Goal: Transaction & Acquisition: Purchase product/service

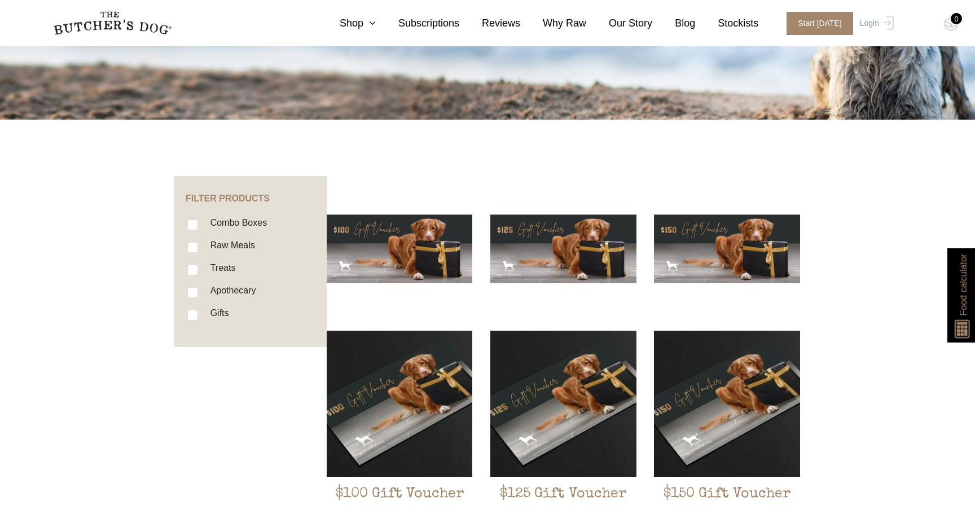
scroll to position [167, 0]
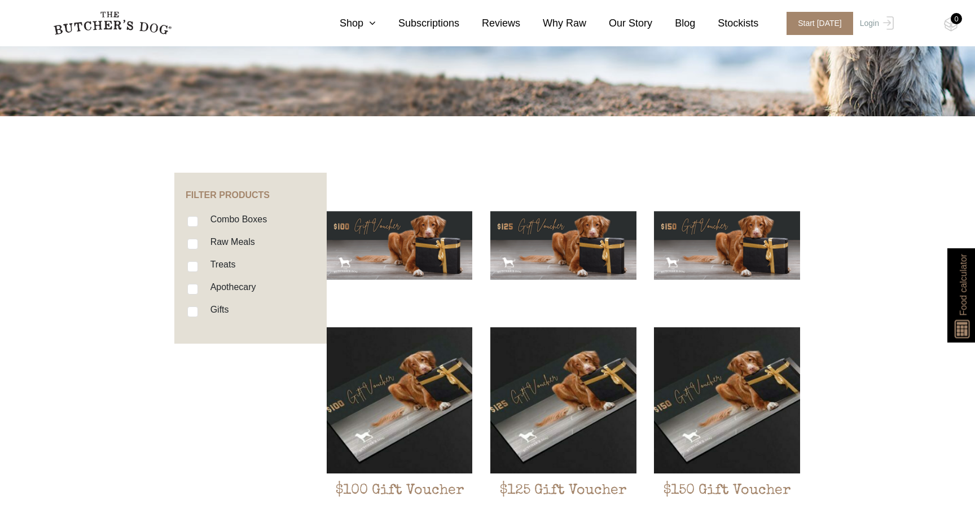
click at [193, 240] on input "Raw Meals" at bounding box center [192, 244] width 11 height 11
checkbox input "true"
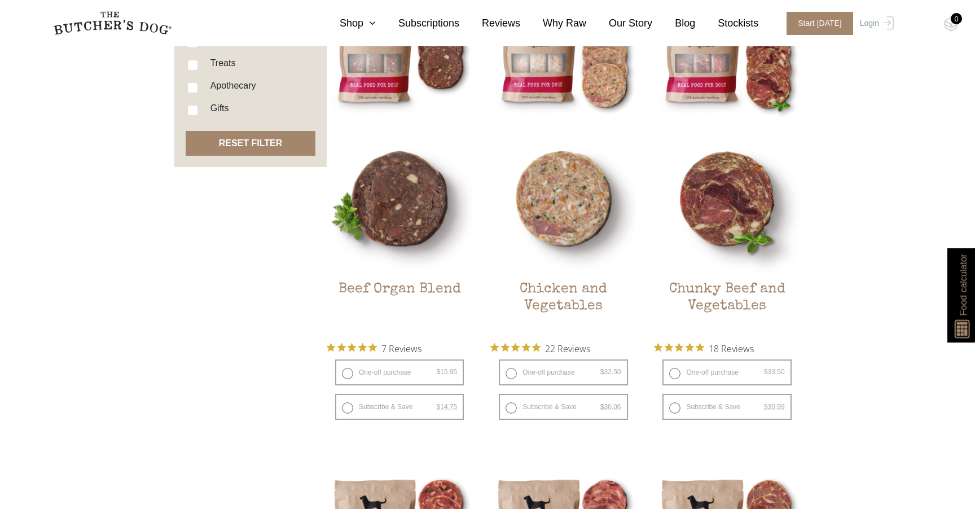
scroll to position [385, 0]
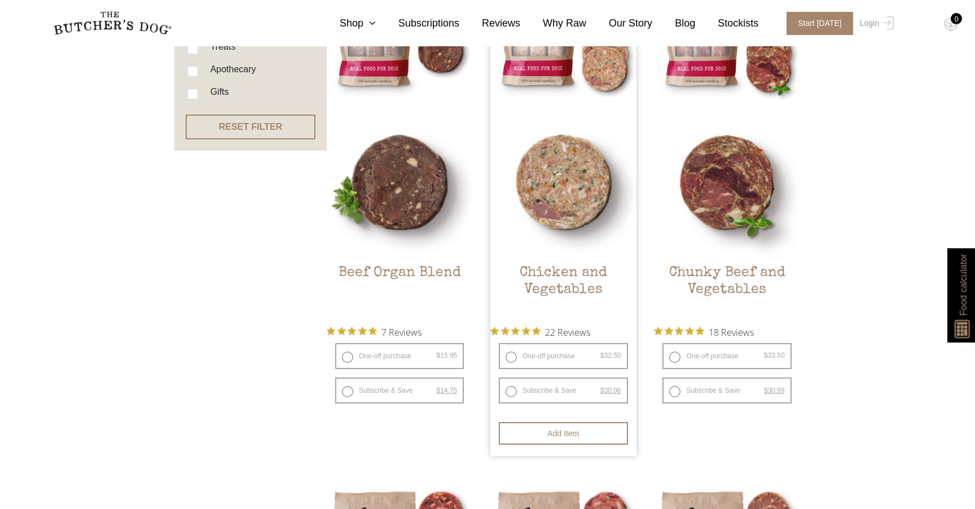
click at [512, 357] on label "One-off purchase $ 32.50 — or subscribe and save 7.5%" at bounding box center [563, 356] width 129 height 26
radio input "true"
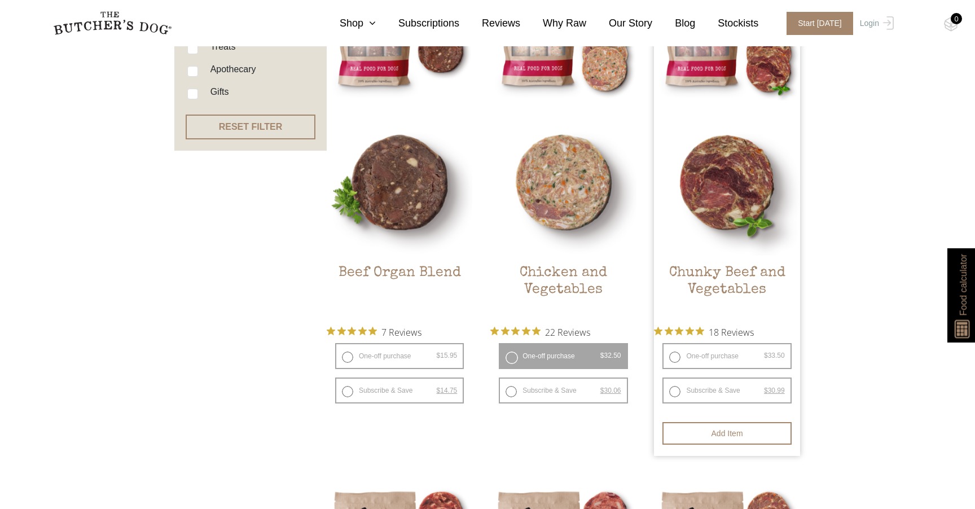
click at [677, 357] on label "One-off purchase $ 33.50 — or subscribe and save 7.5%" at bounding box center [726, 356] width 129 height 26
radio input "true"
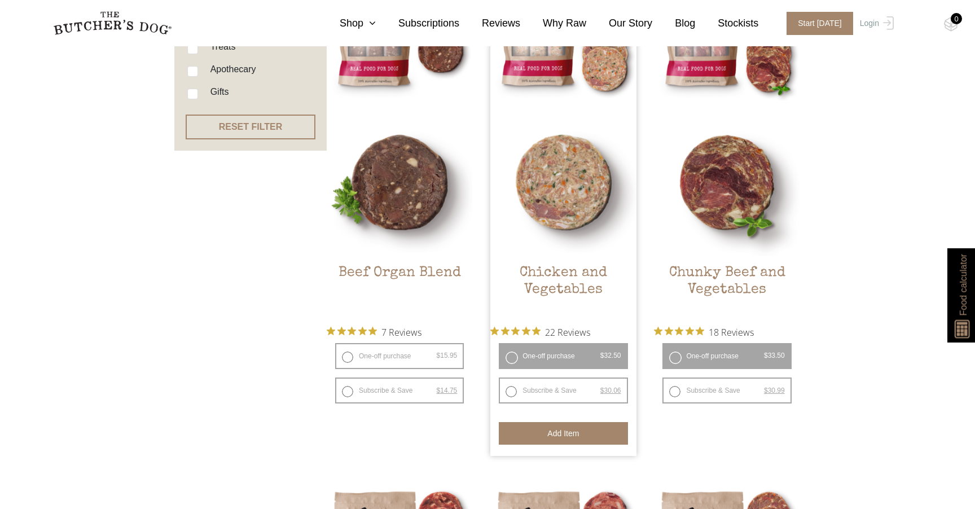
click at [544, 434] on button "Add item" at bounding box center [563, 433] width 129 height 23
click at [544, 434] on button "Add more" at bounding box center [563, 433] width 129 height 23
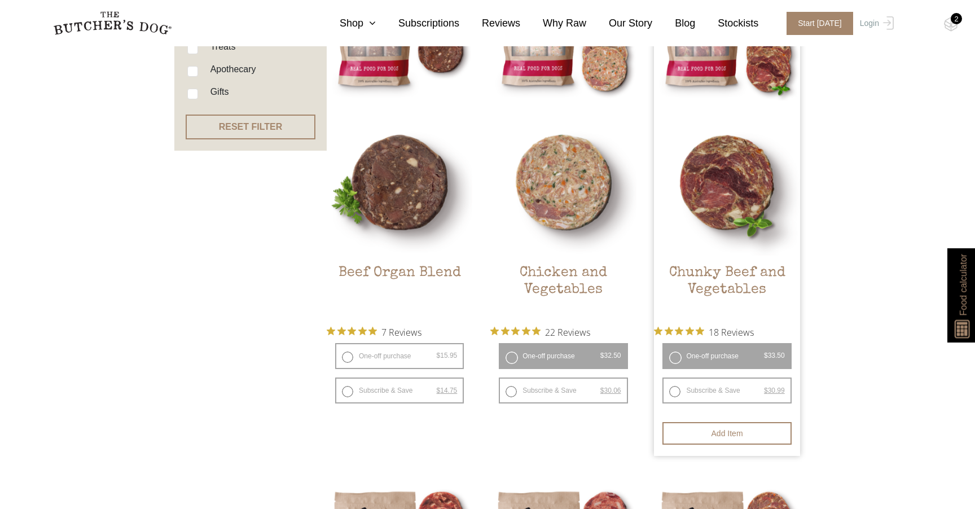
click at [676, 358] on label "One-off purchase $ 33.50 — or subscribe and save 7.5%" at bounding box center [726, 356] width 129 height 26
click at [730, 439] on button "Add item" at bounding box center [726, 433] width 129 height 23
click at [732, 432] on button "Add more" at bounding box center [726, 433] width 129 height 23
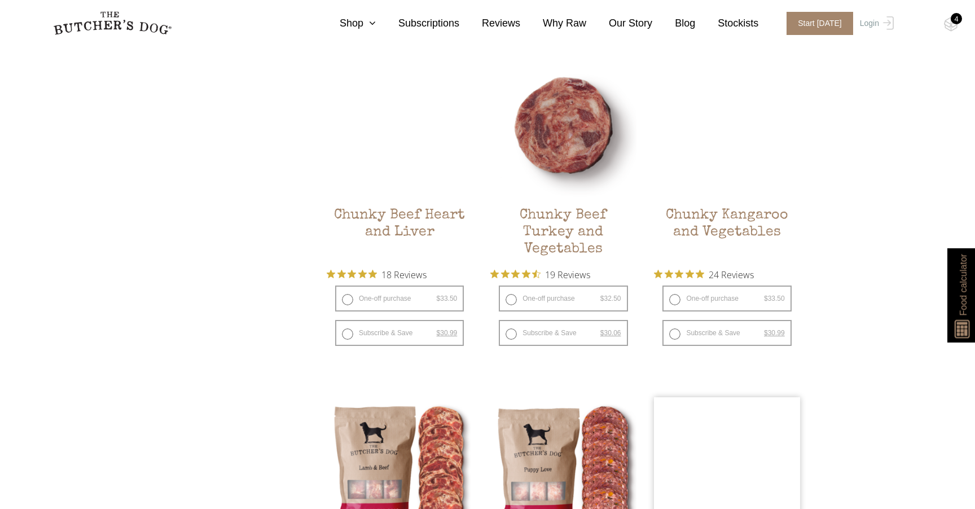
scroll to position [938, 0]
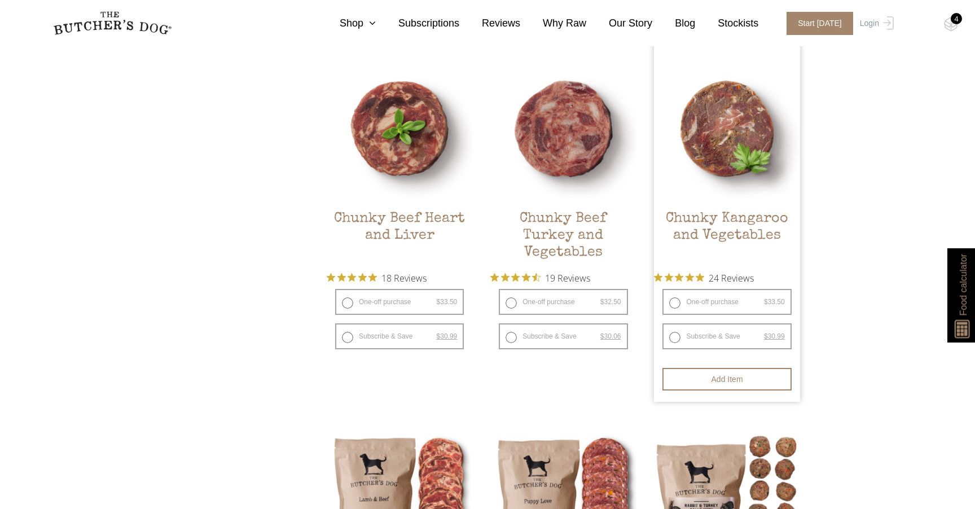
click at [676, 305] on label "One-off purchase $ 33.50 — or subscribe and save 7.5%" at bounding box center [726, 302] width 129 height 26
radio input "true"
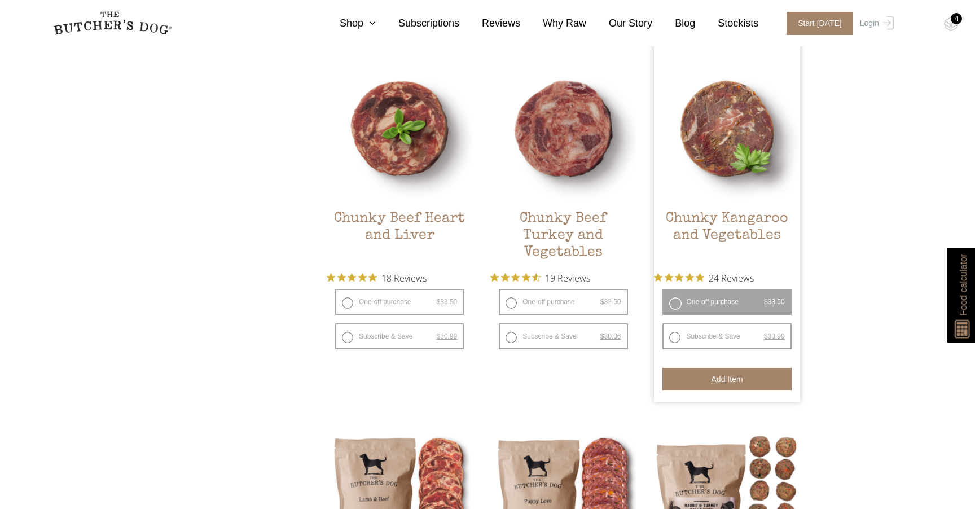
click at [716, 379] on button "Add item" at bounding box center [726, 379] width 129 height 23
click at [716, 379] on button "Add more" at bounding box center [726, 379] width 129 height 23
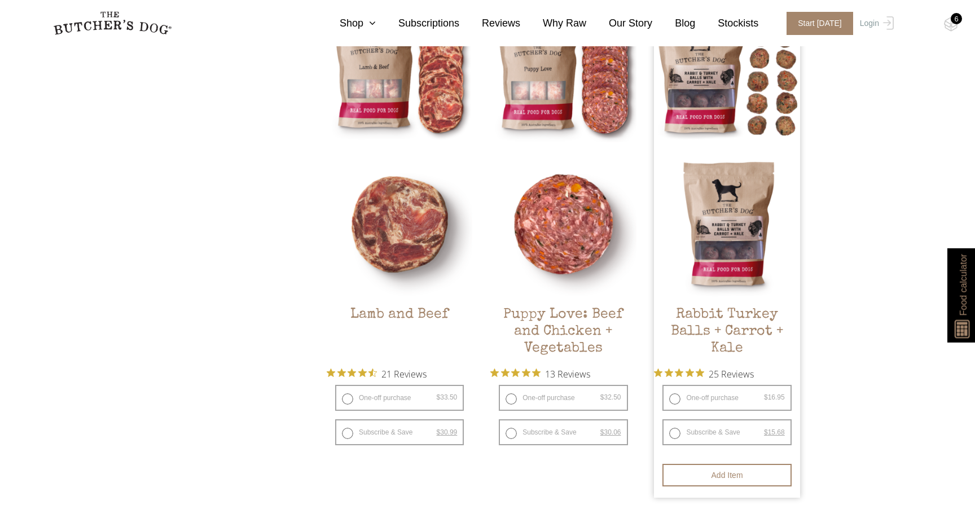
scroll to position [1347, 0]
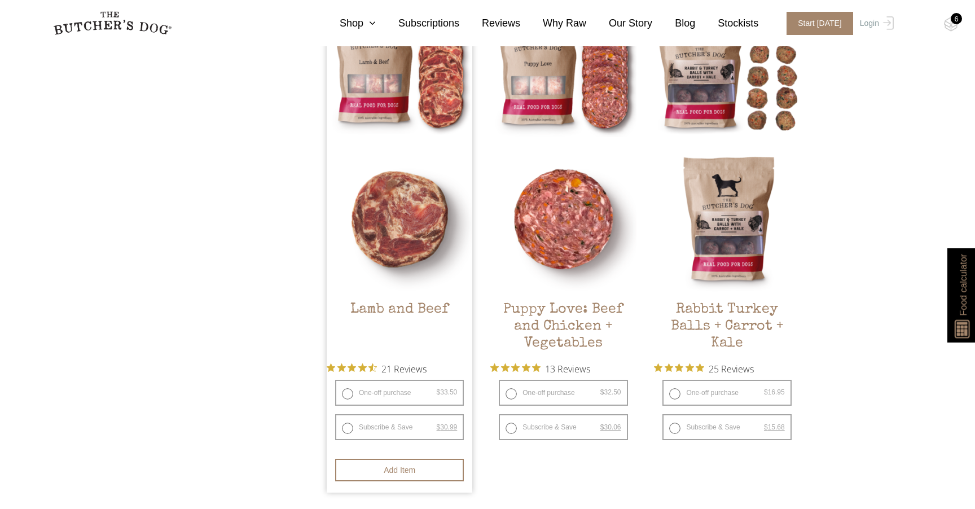
click at [349, 397] on label "One-off purchase $ 33.50 — or subscribe and save 7.5%" at bounding box center [399, 393] width 129 height 26
radio input "true"
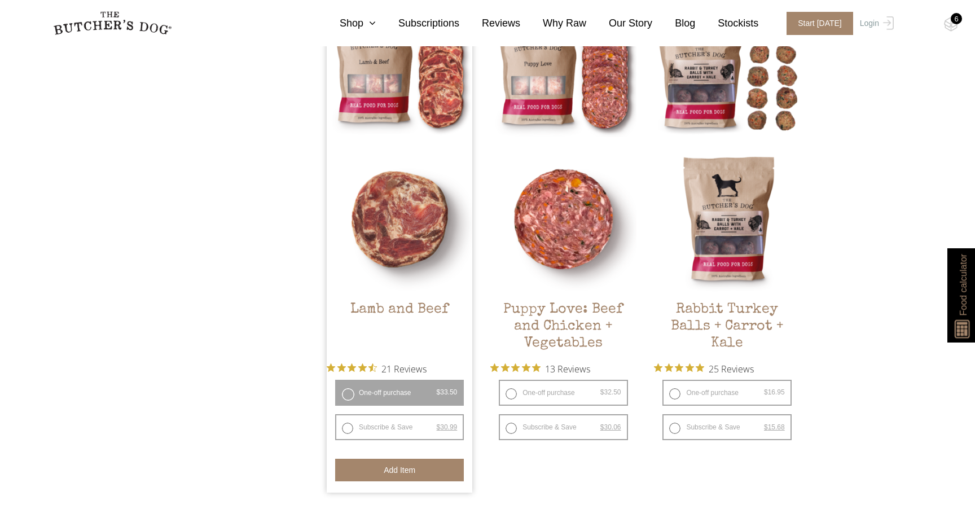
click at [404, 471] on button "Add item" at bounding box center [399, 470] width 129 height 23
click at [404, 471] on button "Add more" at bounding box center [399, 470] width 129 height 23
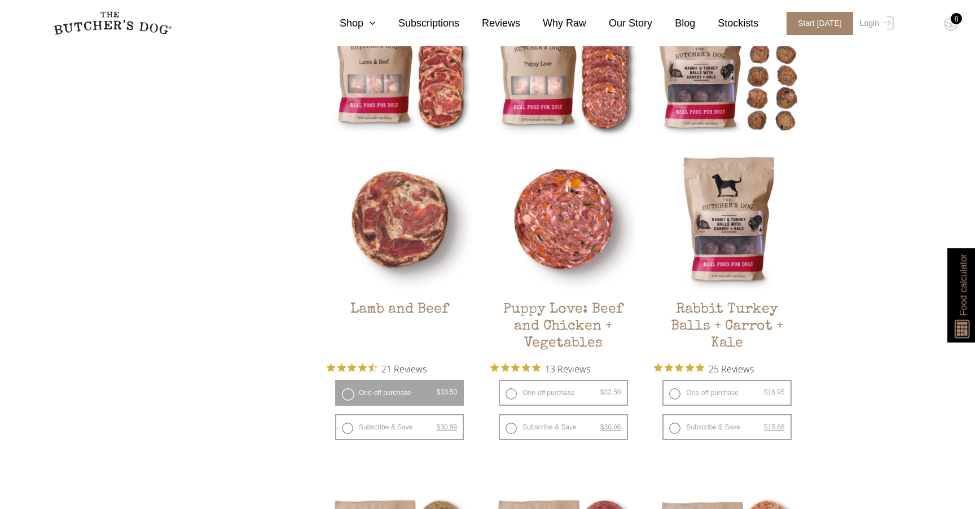
click at [958, 21] on div "8" at bounding box center [955, 18] width 11 height 11
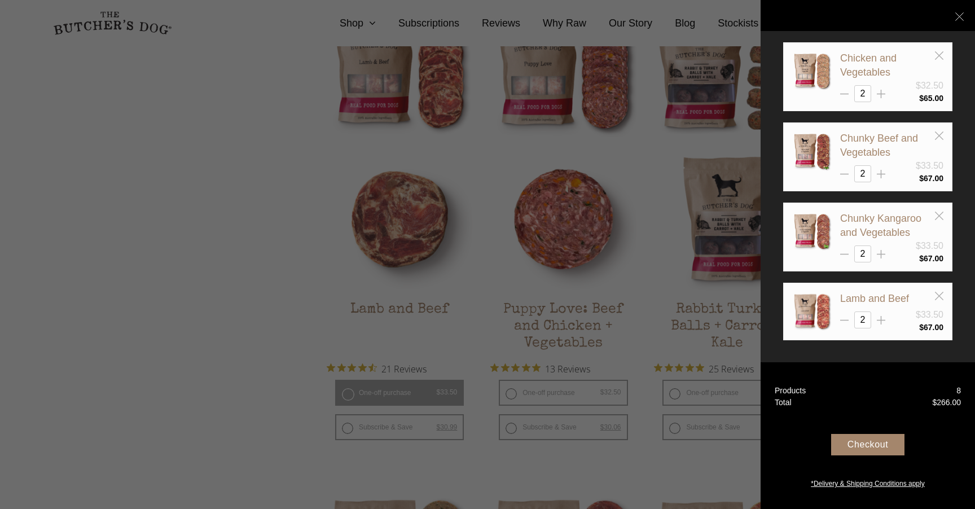
click at [846, 447] on div "Checkout" at bounding box center [867, 444] width 73 height 21
